Goal: Task Accomplishment & Management: Use online tool/utility

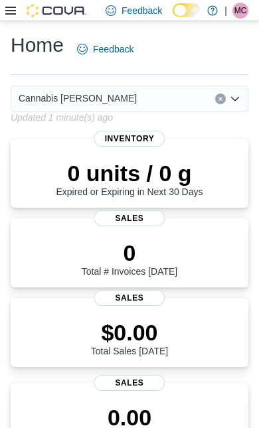
click at [12, 13] on icon at bounding box center [10, 10] width 11 height 11
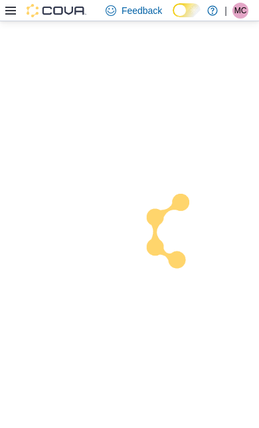
click at [57, 361] on div at bounding box center [129, 224] width 259 height 407
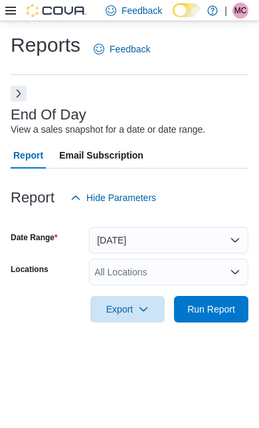
click at [23, 100] on button "Next" at bounding box center [19, 94] width 16 height 16
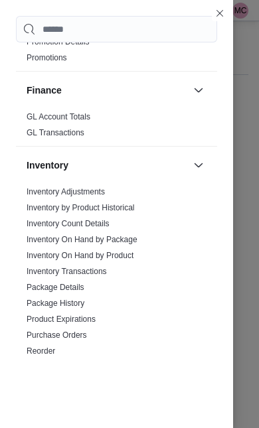
scroll to position [498, 0]
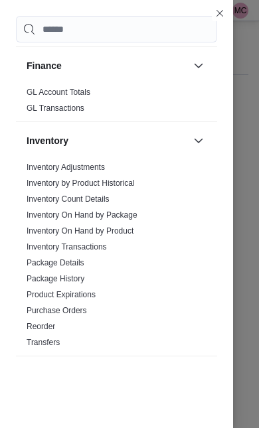
click at [127, 233] on link "Inventory On Hand by Product" at bounding box center [80, 230] width 107 height 9
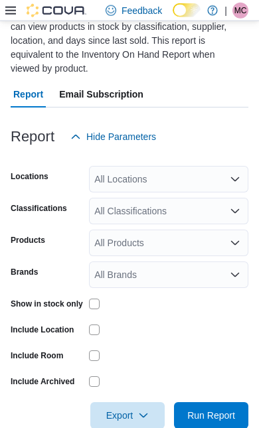
scroll to position [148, 0]
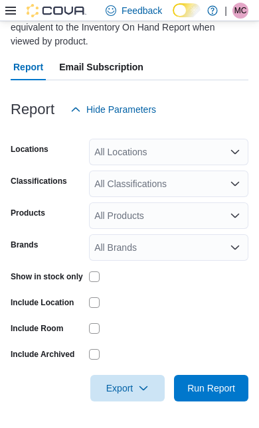
click at [219, 389] on span "Run Report" at bounding box center [211, 388] width 48 height 13
